Goal: Task Accomplishment & Management: Manage account settings

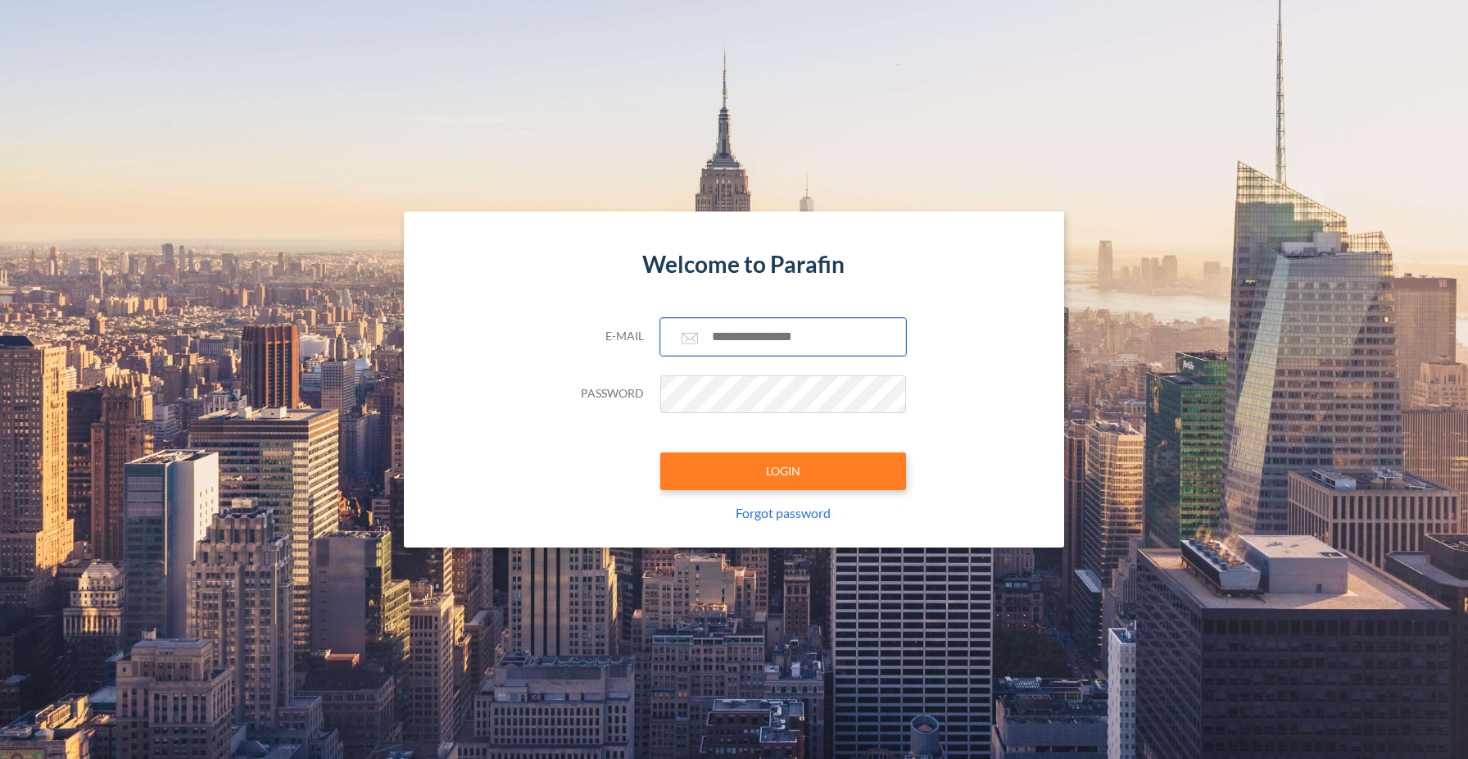
click at [728, 325] on input "text" at bounding box center [783, 337] width 246 height 38
type input "**********"
click at [806, 475] on button "LOGIN" at bounding box center [783, 471] width 246 height 38
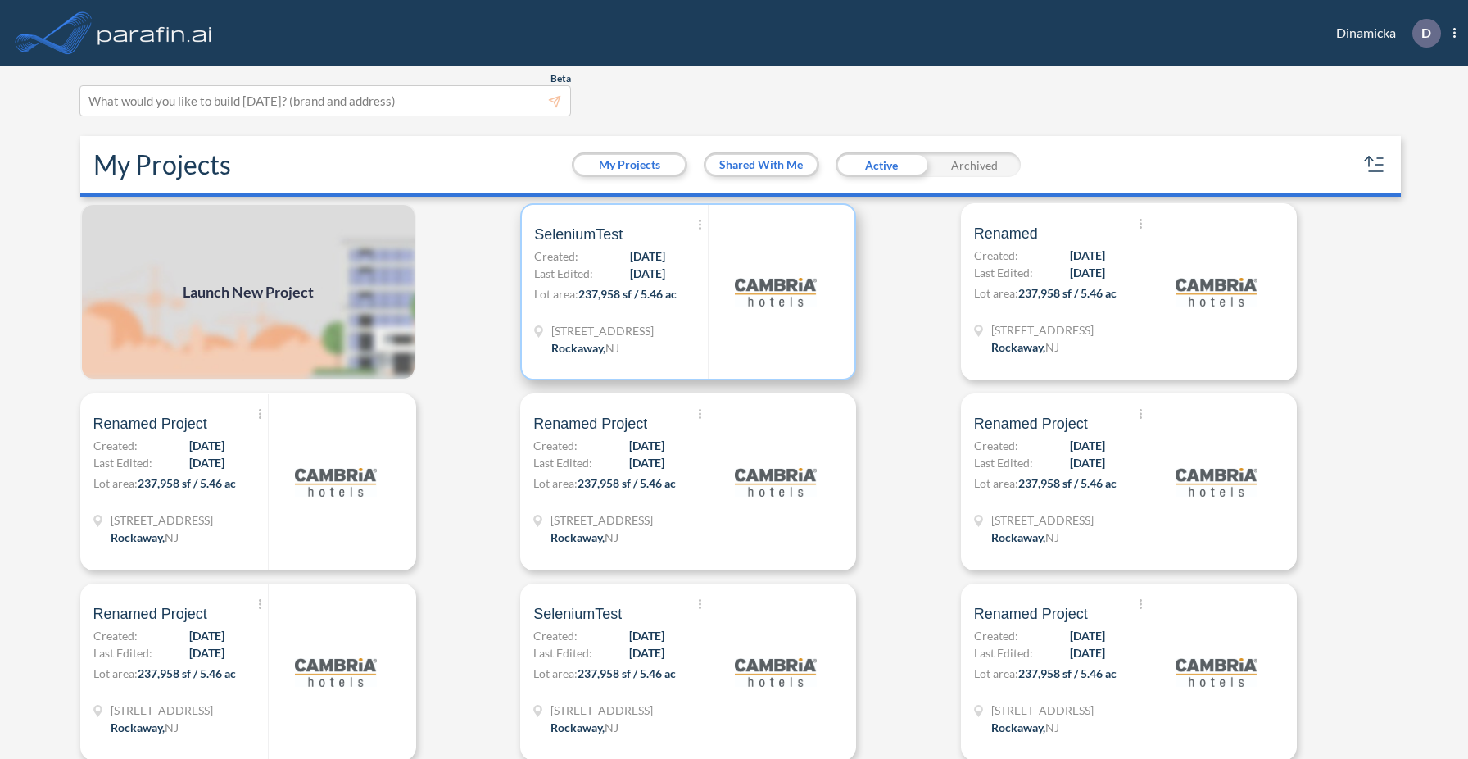
click at [698, 310] on div "Show More Created with sketchtool. Archive Reports Share a copy SeleniumTest Cr…" at bounding box center [621, 292] width 174 height 174
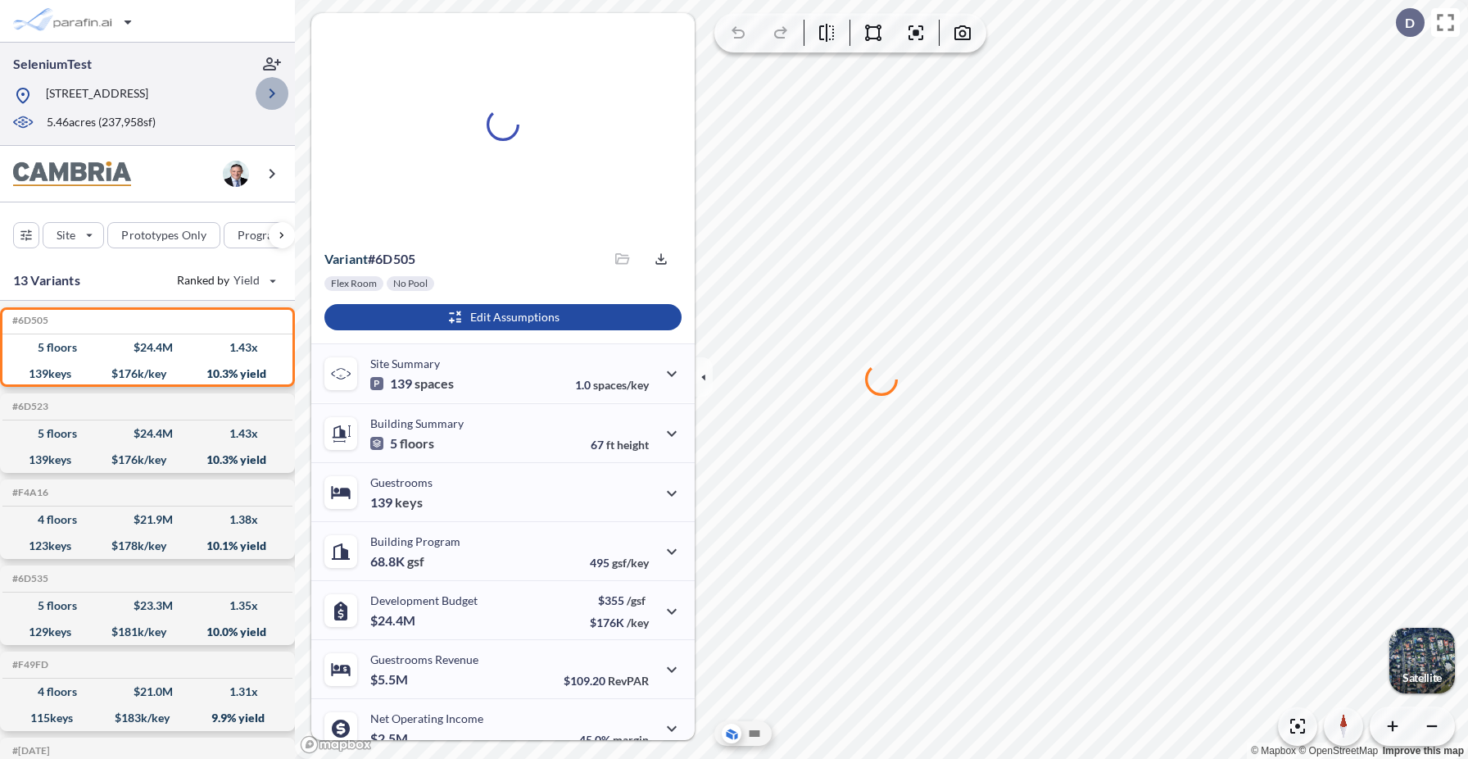
click at [272, 98] on icon "button" at bounding box center [272, 94] width 20 height 20
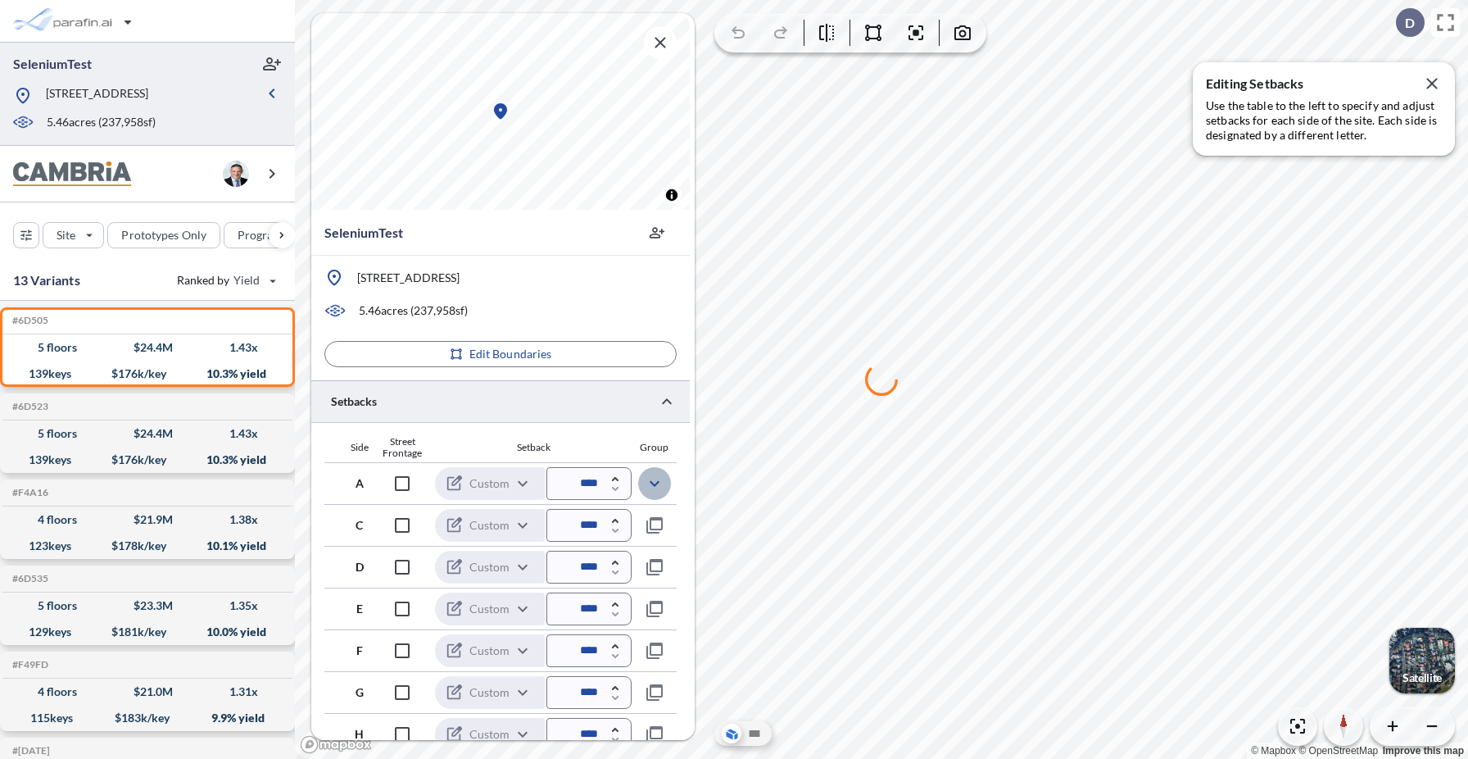
click at [656, 485] on icon "button" at bounding box center [655, 484] width 20 height 20
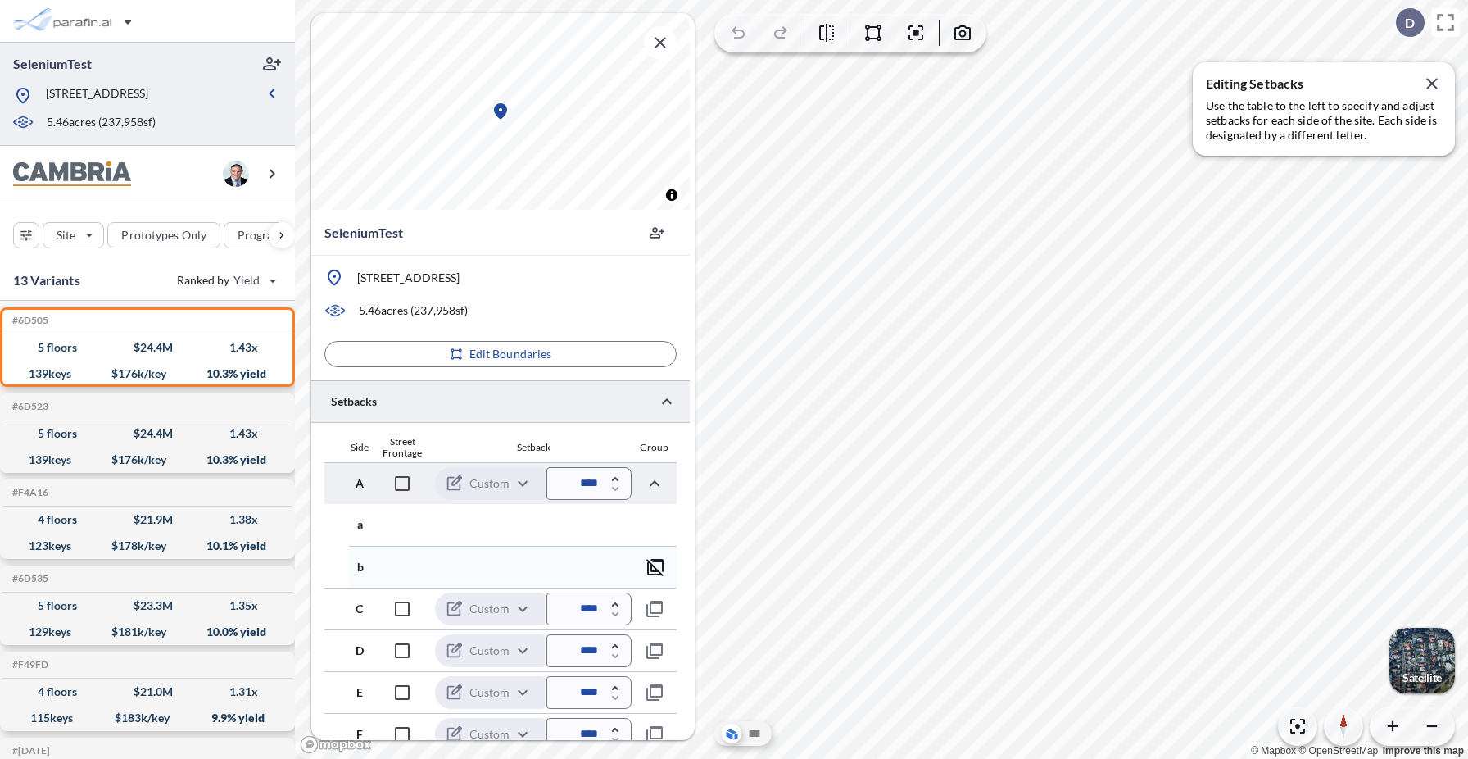
click at [660, 568] on icon "button" at bounding box center [656, 567] width 20 height 20
